Goal: Information Seeking & Learning: Find specific fact

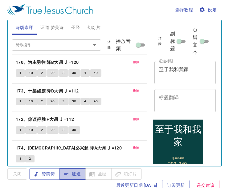
click at [77, 172] on span "证道" at bounding box center [73, 174] width 16 height 8
click at [77, 23] on button "圣经" at bounding box center [76, 27] width 16 height 15
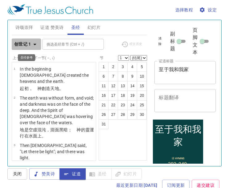
click at [29, 40] on button "创世记 1" at bounding box center [26, 44] width 29 height 11
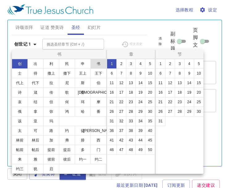
click at [97, 64] on button "书" at bounding box center [98, 64] width 16 height 10
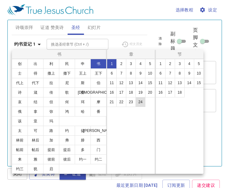
click at [140, 101] on button "24" at bounding box center [141, 102] width 10 height 10
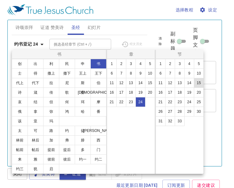
click at [199, 82] on button "15" at bounding box center [199, 83] width 10 height 10
select select "15"
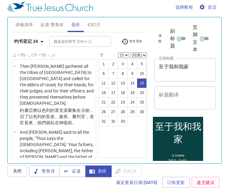
scroll to position [862, 0]
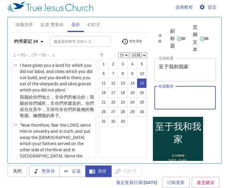
click at [168, 99] on textarea "标题翻译" at bounding box center [185, 98] width 53 height 12
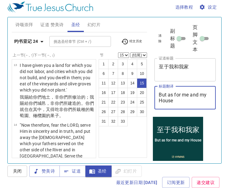
click at [171, 97] on textarea "But as for me and my House" at bounding box center [185, 98] width 53 height 12
click at [176, 93] on textarea "But As for me and my House" at bounding box center [185, 98] width 53 height 12
click at [188, 97] on textarea "But As For me and my House" at bounding box center [185, 98] width 53 height 12
click at [195, 96] on textarea "But As For Me and my House" at bounding box center [185, 98] width 53 height 12
click at [164, 103] on textarea "But As For Me and my House" at bounding box center [185, 98] width 53 height 12
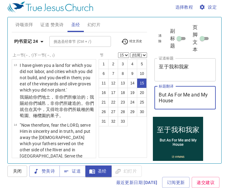
click at [194, 95] on textarea "But As For Me and My House" at bounding box center [185, 98] width 53 height 12
type textarea "But As For Me And My House"
click at [48, 25] on span "证道 赞美诗" at bounding box center [51, 25] width 23 height 8
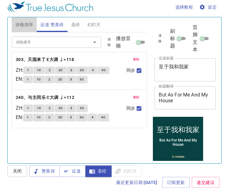
click at [23, 23] on span "诗颂崇拜" at bounding box center [24, 25] width 18 height 8
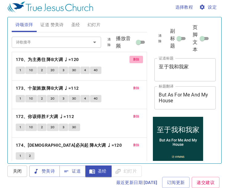
click at [133, 60] on span "删除" at bounding box center [136, 60] width 6 height 6
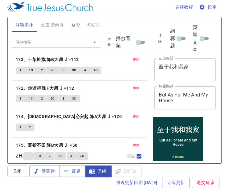
click at [133, 60] on span "删除" at bounding box center [136, 60] width 6 height 6
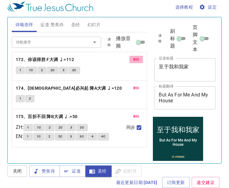
click at [130, 60] on button "删除" at bounding box center [137, 59] width 14 height 7
click at [130, 85] on button "删除" at bounding box center [137, 88] width 14 height 7
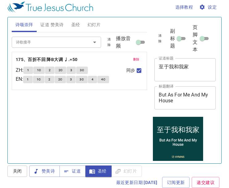
click at [133, 60] on span "删除" at bounding box center [136, 60] width 6 height 6
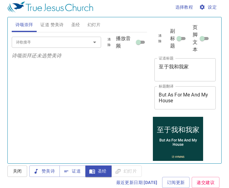
click at [57, 36] on div "诗歌搜寻 诗歌搜寻 清除 播放音频" at bounding box center [80, 42] width 136 height 20
click at [57, 41] on input "诗歌搜寻" at bounding box center [48, 42] width 68 height 7
click at [50, 169] on span "赞美诗" at bounding box center [44, 172] width 21 height 8
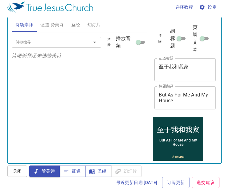
click at [52, 41] on input "诗歌搜寻" at bounding box center [48, 42] width 68 height 7
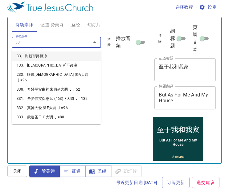
type input "330"
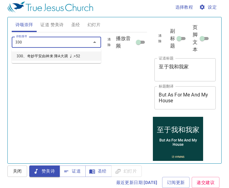
click at [44, 57] on li "330、奇妙平安由神来 降A大调 ♩.=52" at bounding box center [57, 56] width 90 height 9
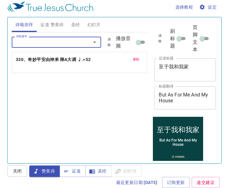
click at [46, 44] on input "诗歌搜寻" at bounding box center [48, 42] width 68 height 7
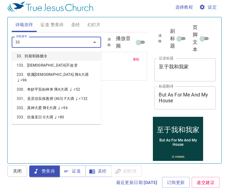
type input "332"
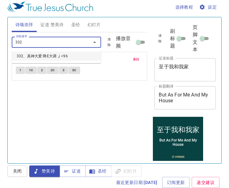
click at [44, 57] on li "332、真神大爱 降E大调 ♩=96" at bounding box center [57, 56] width 90 height 9
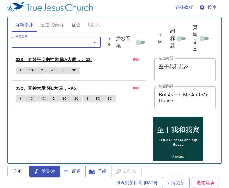
click at [51, 56] on b "330、奇妙平安由神来 降A大调 ♩.=52" at bounding box center [53, 60] width 75 height 8
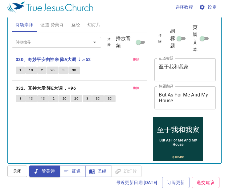
click at [52, 21] on span "证道 赞美诗" at bounding box center [51, 25] width 23 height 8
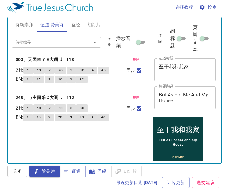
click at [8, 21] on div "诗颂崇拜 证道 赞美诗 圣经 幻灯片 诗歌搜寻 诗歌搜寻 清除 播放音频 删除 330、奇妙平安由神来 降A大调 ♩.=52 1 1C 2 2C 3 3C 删…" at bounding box center [114, 90] width 215 height 147
click at [19, 24] on span "诗颂崇拜" at bounding box center [24, 25] width 18 height 8
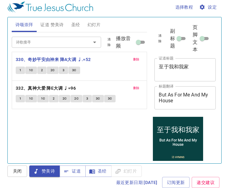
click at [49, 25] on span "证道 赞美诗" at bounding box center [51, 25] width 23 height 8
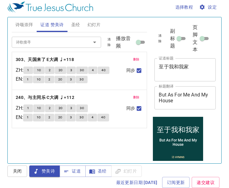
click at [20, 26] on span "诗颂崇拜" at bounding box center [24, 25] width 18 height 8
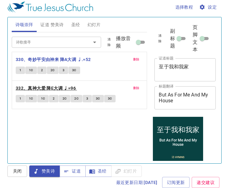
click at [54, 88] on b "332、真神大爱 降E大调 ♩=96" at bounding box center [46, 89] width 60 height 8
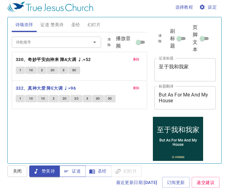
click at [78, 170] on span "证道" at bounding box center [73, 172] width 16 height 8
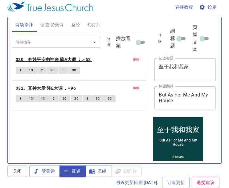
click at [42, 58] on b "330、奇妙平安由神来 降A大调 ♩.=52" at bounding box center [53, 60] width 75 height 8
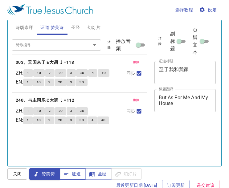
scroll to position [3, 0]
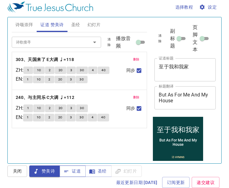
click at [75, 179] on div "最近更新日期 [DATE] 订阅更新 递交建议" at bounding box center [114, 182] width 215 height 11
click at [75, 175] on button "证道" at bounding box center [73, 171] width 26 height 11
click at [76, 168] on span "证道" at bounding box center [73, 172] width 16 height 8
click at [73, 172] on span "证道" at bounding box center [73, 172] width 16 height 8
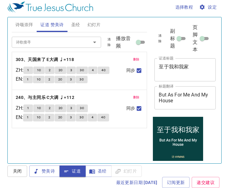
click at [73, 170] on span "证道" at bounding box center [73, 172] width 16 height 8
click at [46, 56] on b "303、天国来了 E大调 ♩=118" at bounding box center [45, 60] width 58 height 8
click at [23, 22] on span "诗颂崇拜" at bounding box center [24, 25] width 18 height 8
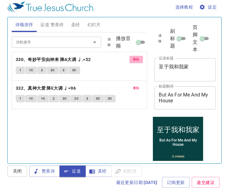
click at [139, 56] on button "删除" at bounding box center [137, 59] width 14 height 7
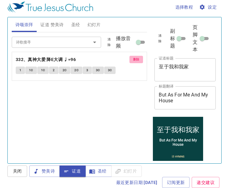
click at [139, 56] on button "删除" at bounding box center [137, 59] width 14 height 7
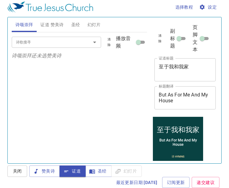
click at [56, 24] on span "证道 赞美诗" at bounding box center [51, 25] width 23 height 8
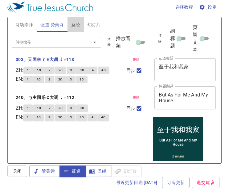
click at [73, 22] on span "圣经" at bounding box center [75, 25] width 9 height 8
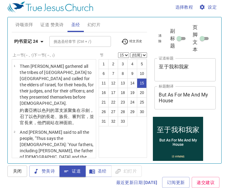
scroll to position [862, 0]
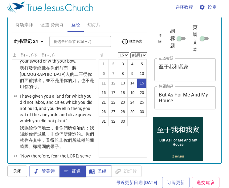
click at [100, 168] on span "圣经" at bounding box center [98, 172] width 16 height 8
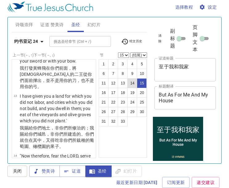
click at [132, 81] on button "14" at bounding box center [132, 83] width 10 height 10
select select "14"
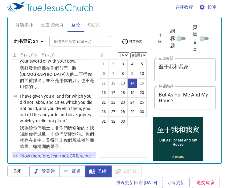
scroll to position [784, 0]
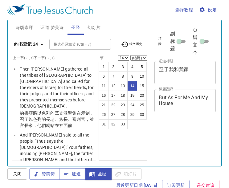
select select "14"
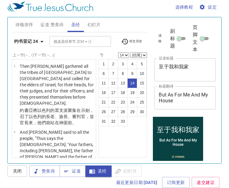
scroll to position [784, 0]
